Goal: Task Accomplishment & Management: Manage account settings

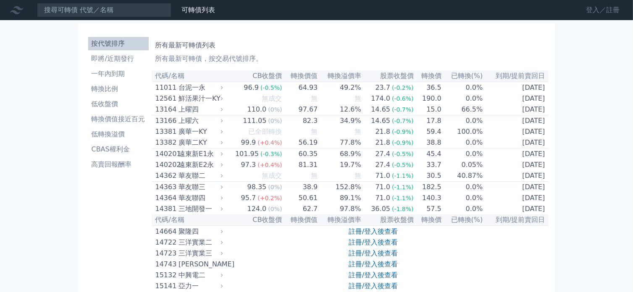
click at [590, 6] on link "登入／註冊" at bounding box center [603, 9] width 47 height 13
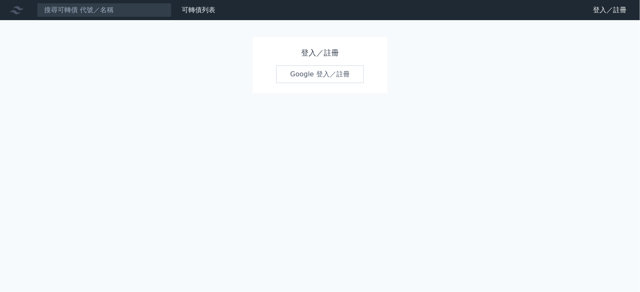
click at [340, 73] on link "Google 登入／註冊" at bounding box center [319, 75] width 87 height 18
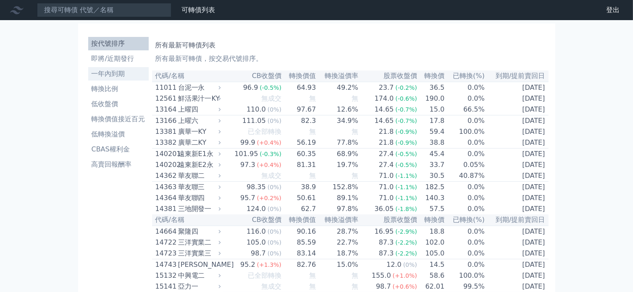
click at [116, 75] on li "一年內到期" at bounding box center [118, 74] width 61 height 10
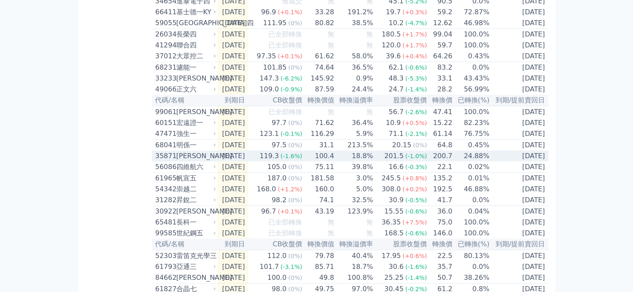
scroll to position [883, 0]
